Goal: Information Seeking & Learning: Check status

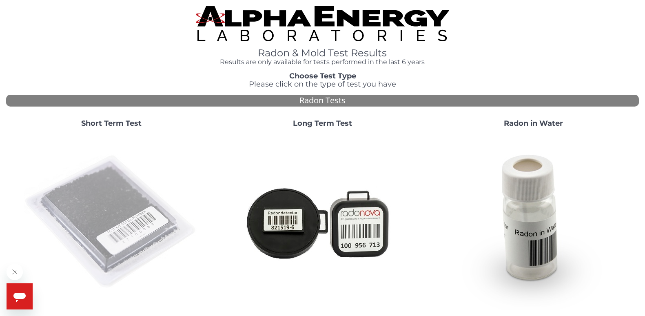
click at [105, 197] on img at bounding box center [111, 221] width 175 height 175
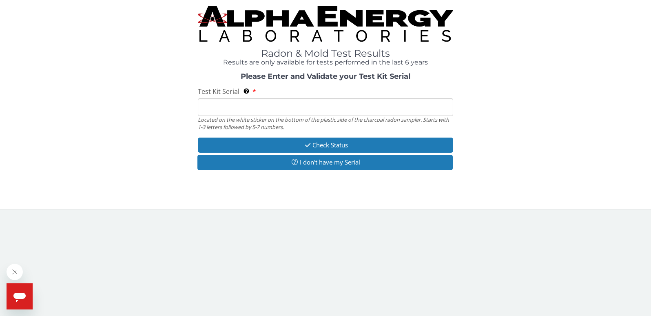
click at [224, 108] on input "Test Kit Serial Located on the white sticker on the bottom of the plastic side …" at bounding box center [325, 107] width 255 height 18
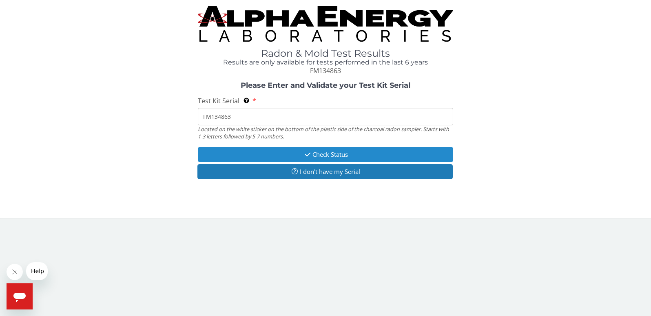
type input "FM134863"
click at [342, 152] on button "Check Status" at bounding box center [325, 154] width 255 height 15
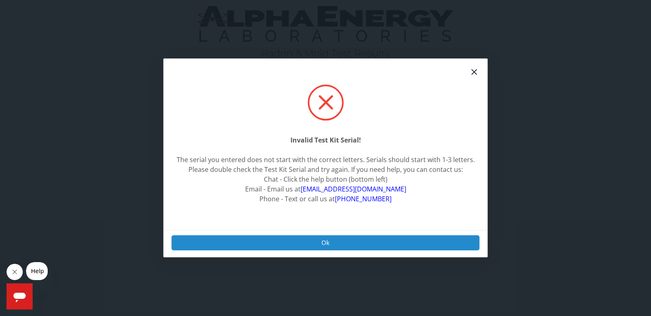
click at [336, 240] on button "Ok" at bounding box center [326, 242] width 308 height 15
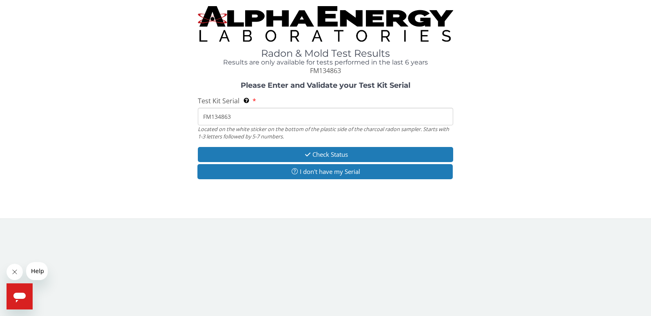
drag, startPoint x: 200, startPoint y: 116, endPoint x: 242, endPoint y: 119, distance: 42.1
click at [242, 119] on input "FM134863" at bounding box center [325, 117] width 255 height 18
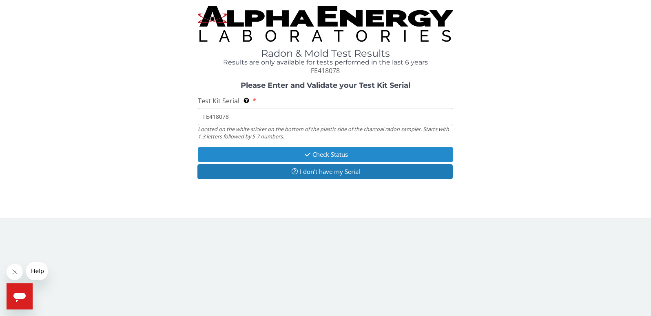
type input "FE418078"
click at [332, 151] on button "Check Status" at bounding box center [325, 154] width 255 height 15
